Goal: Information Seeking & Learning: Learn about a topic

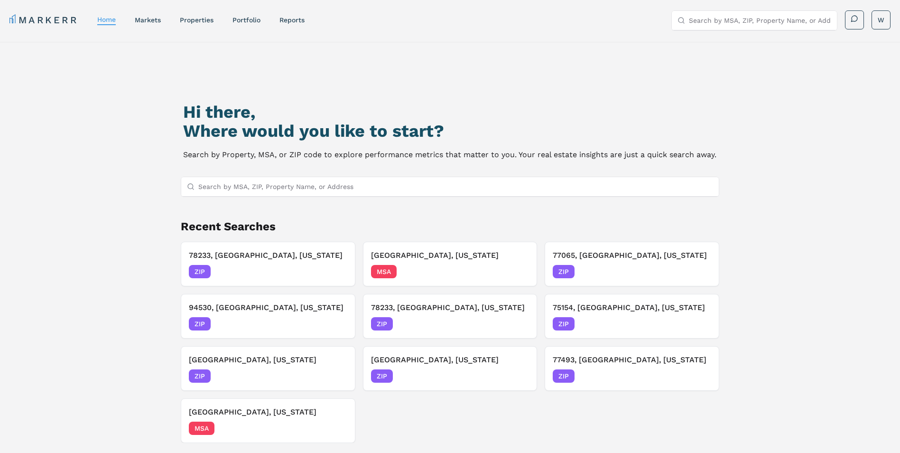
click at [304, 186] on input "Search by MSA, ZIP, Property Name, or Address" at bounding box center [455, 186] width 515 height 19
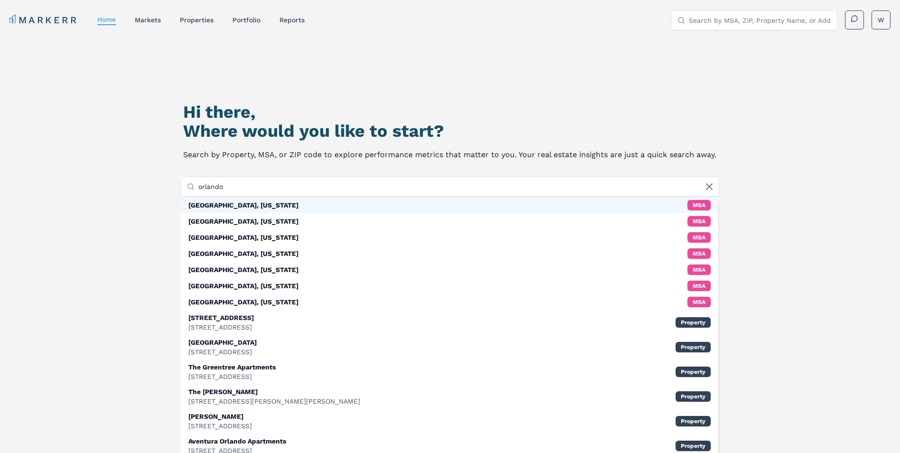
type input "orlando"
click at [335, 206] on div "Orlando, Florida MSA" at bounding box center [450, 205] width 538 height 16
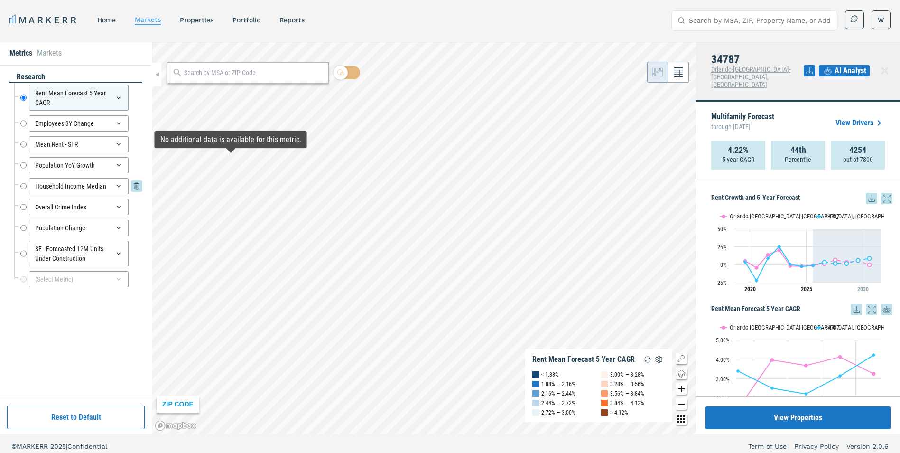
click at [24, 185] on input "Household Income Median" at bounding box center [23, 186] width 6 height 16
radio input "false"
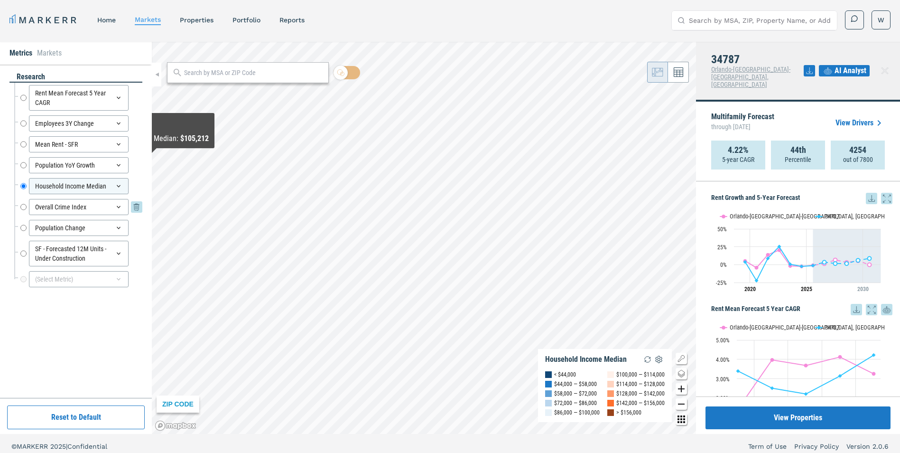
click at [22, 205] on input "Overall Crime Index" at bounding box center [23, 207] width 6 height 16
radio input "false"
radio input "true"
